Goal: Navigation & Orientation: Find specific page/section

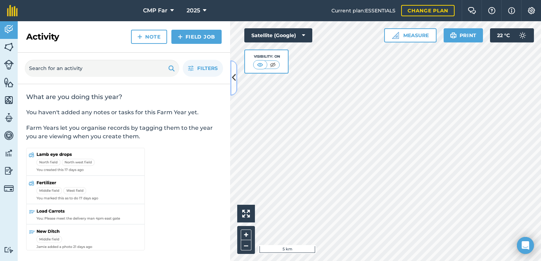
click at [236, 77] on button at bounding box center [233, 77] width 7 height 35
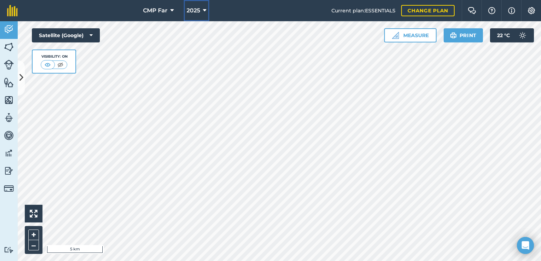
click at [205, 9] on icon at bounding box center [205, 10] width 4 height 8
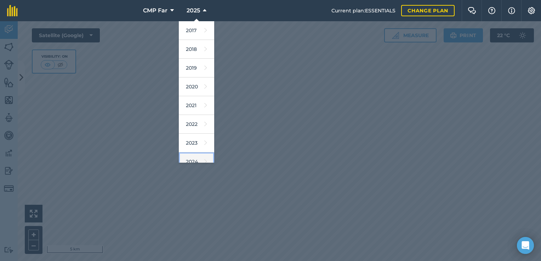
click at [195, 159] on link "2024" at bounding box center [196, 162] width 35 height 19
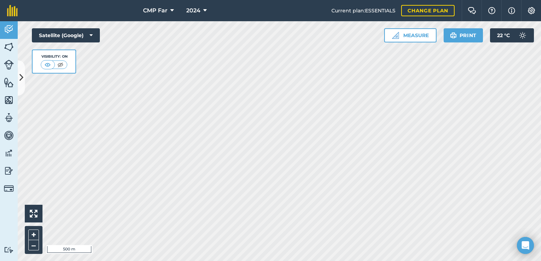
click at [387, 40] on div "Hello i 500 m + – Satellite (Google) Visibility: On Measure Print 22 ° C" at bounding box center [279, 141] width 523 height 240
click at [35, 247] on button "–" at bounding box center [33, 245] width 11 height 10
click at [33, 245] on button "–" at bounding box center [33, 245] width 11 height 10
